Goal: Information Seeking & Learning: Find specific page/section

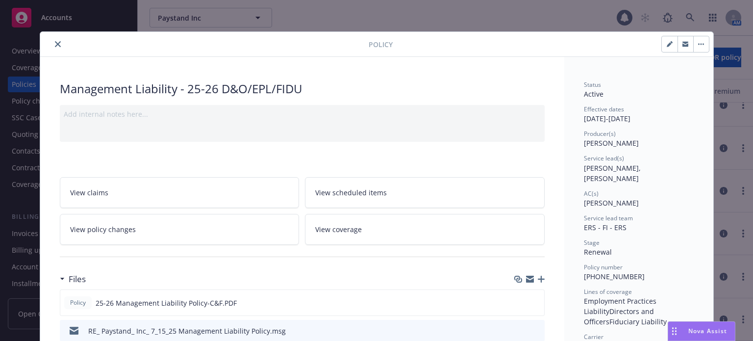
click at [55, 41] on button "close" at bounding box center [58, 44] width 12 height 12
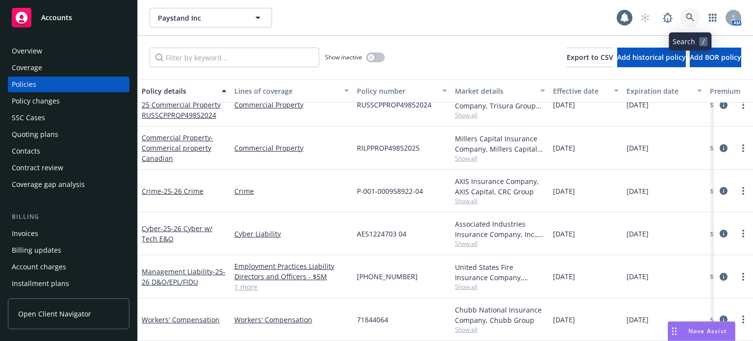
click at [690, 17] on icon at bounding box center [690, 17] width 9 height 9
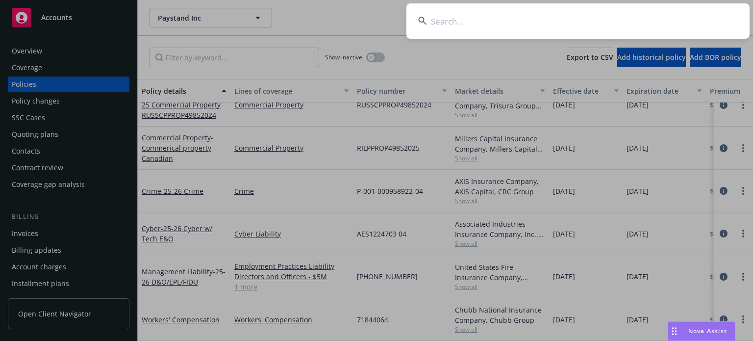
click at [520, 22] on input at bounding box center [577, 20] width 343 height 35
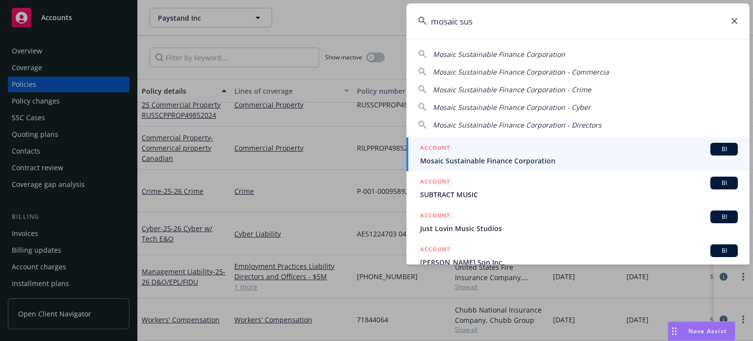
type input "mosaic sus"
click at [503, 157] on span "Mosaic Sustainable Finance Corporation" at bounding box center [579, 160] width 318 height 10
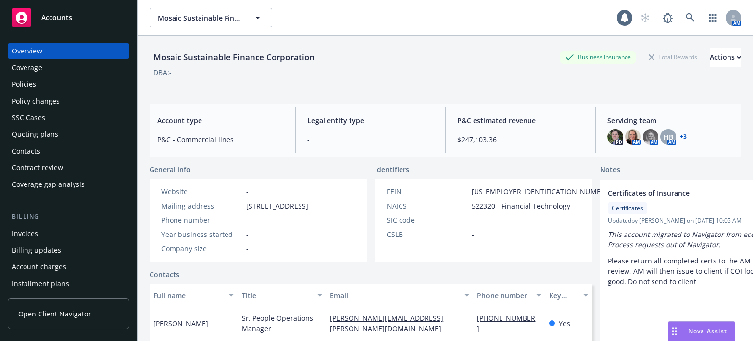
click at [47, 102] on div "Policy changes" at bounding box center [36, 101] width 48 height 16
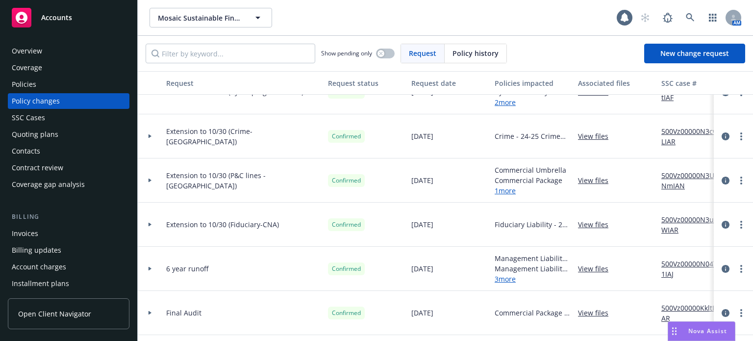
scroll to position [294, 0]
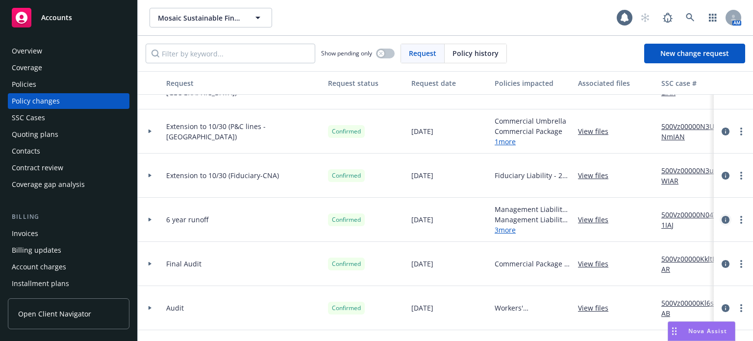
click at [721, 218] on icon "circleInformation" at bounding box center [725, 220] width 8 height 8
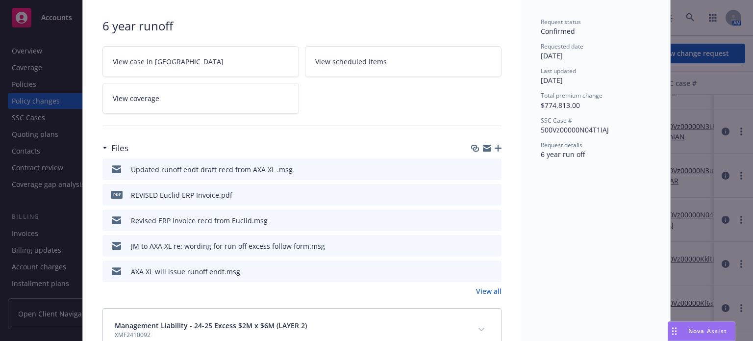
scroll to position [78, 0]
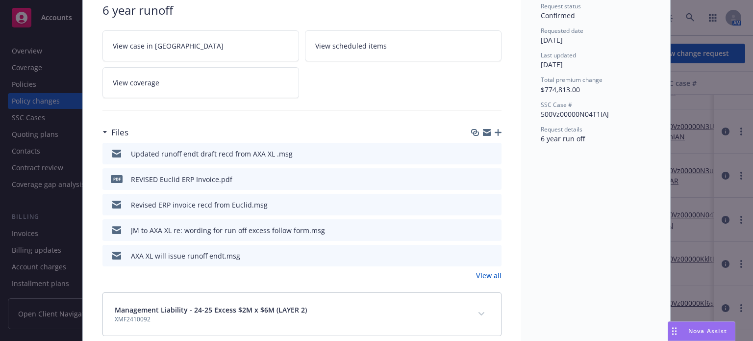
click at [486, 276] on link "View all" at bounding box center [488, 275] width 25 height 10
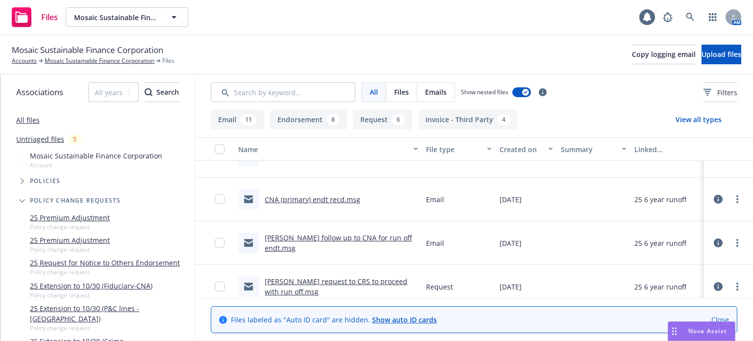
scroll to position [625, 0]
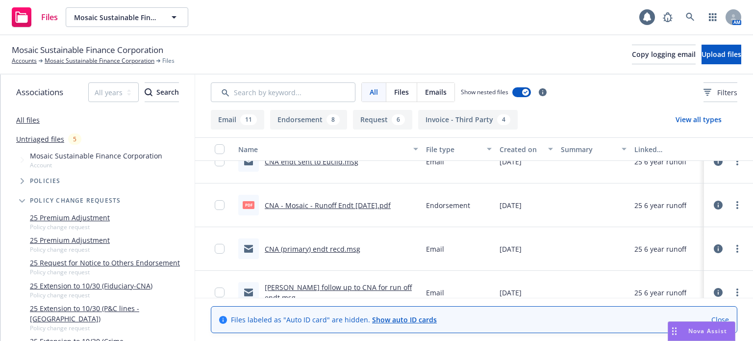
click at [306, 204] on link "CNA - Mosaic - Runoff Endt [DATE].pdf" at bounding box center [328, 204] width 126 height 9
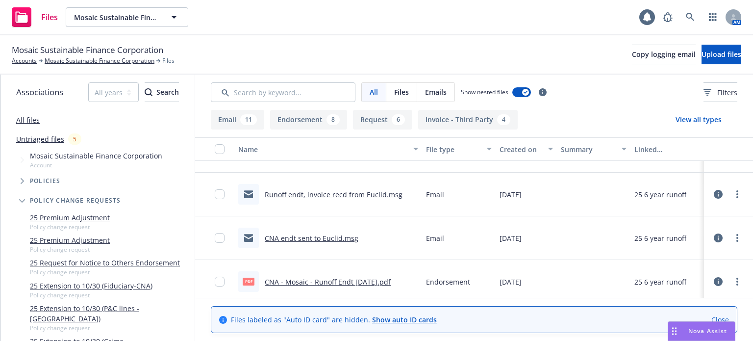
scroll to position [527, 0]
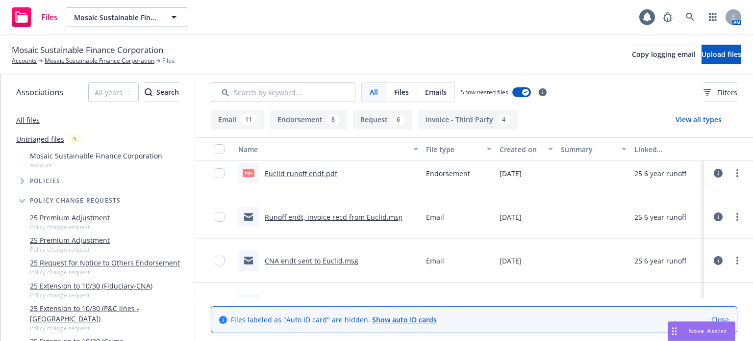
click at [303, 169] on link "Euclid runoff endt.pdf" at bounding box center [301, 173] width 73 height 9
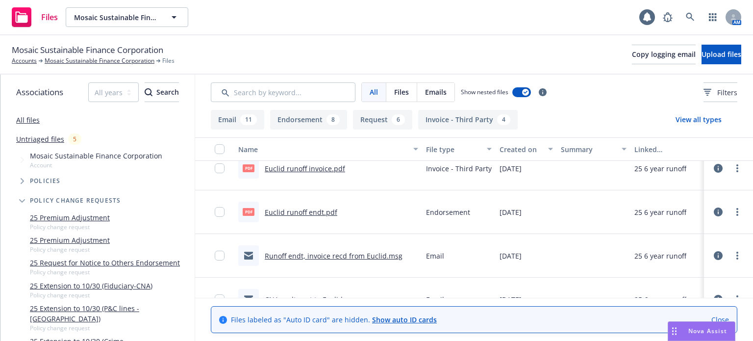
scroll to position [478, 0]
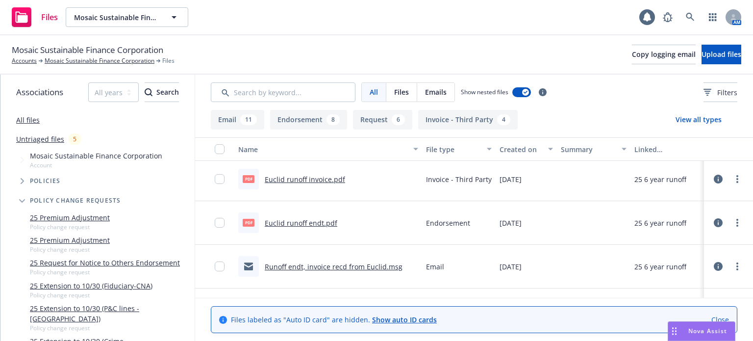
click at [312, 176] on link "Euclid runoff invoice.pdf" at bounding box center [305, 178] width 80 height 9
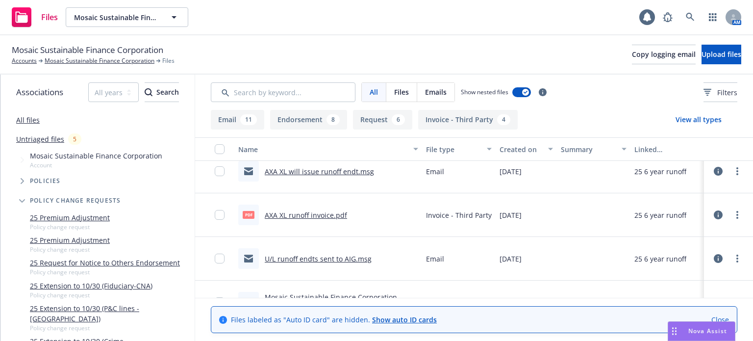
scroll to position [135, 0]
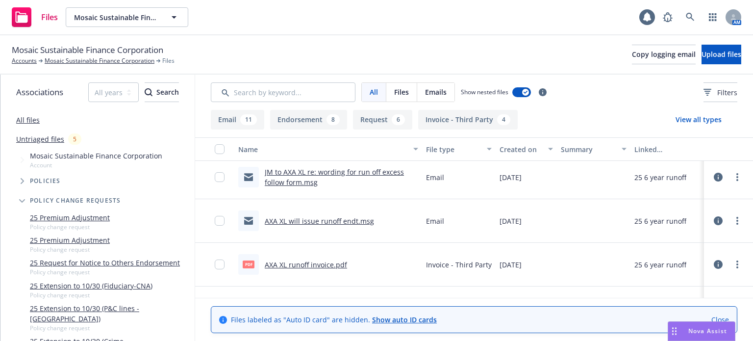
click at [312, 266] on link "AXA XL runoff invoice.pdf" at bounding box center [306, 264] width 82 height 9
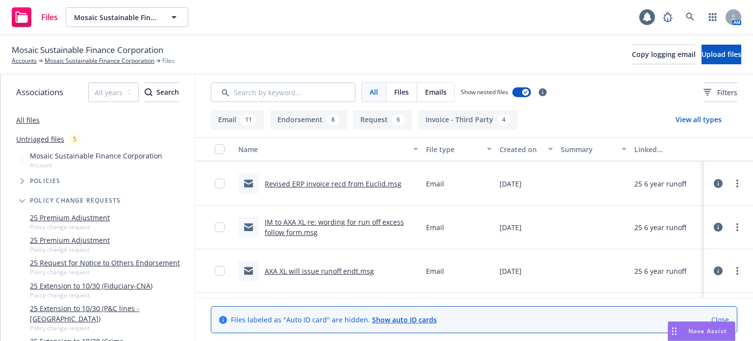
scroll to position [37, 0]
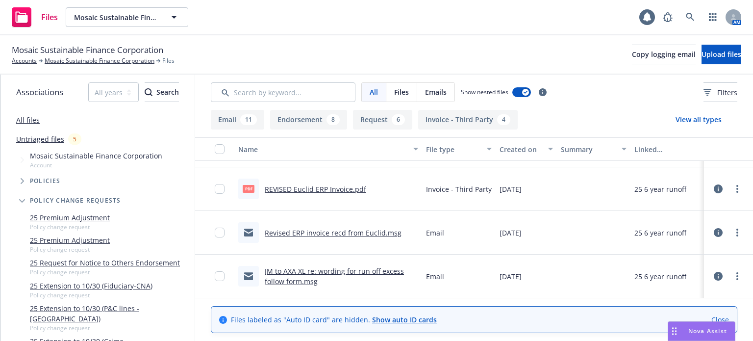
click at [345, 190] on link "REVISED Euclid ERP Invoice.pdf" at bounding box center [315, 188] width 101 height 9
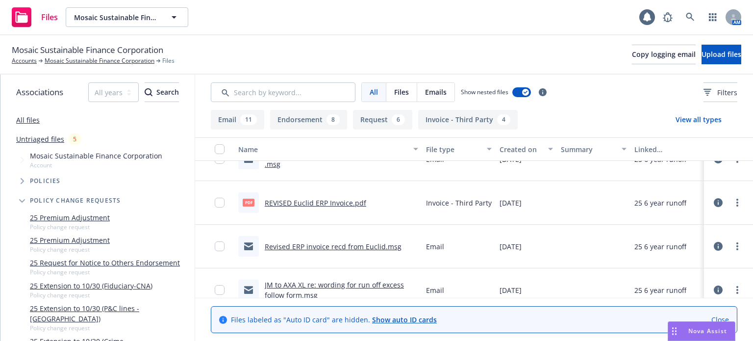
scroll to position [0, 0]
